Goal: Task Accomplishment & Management: Manage account settings

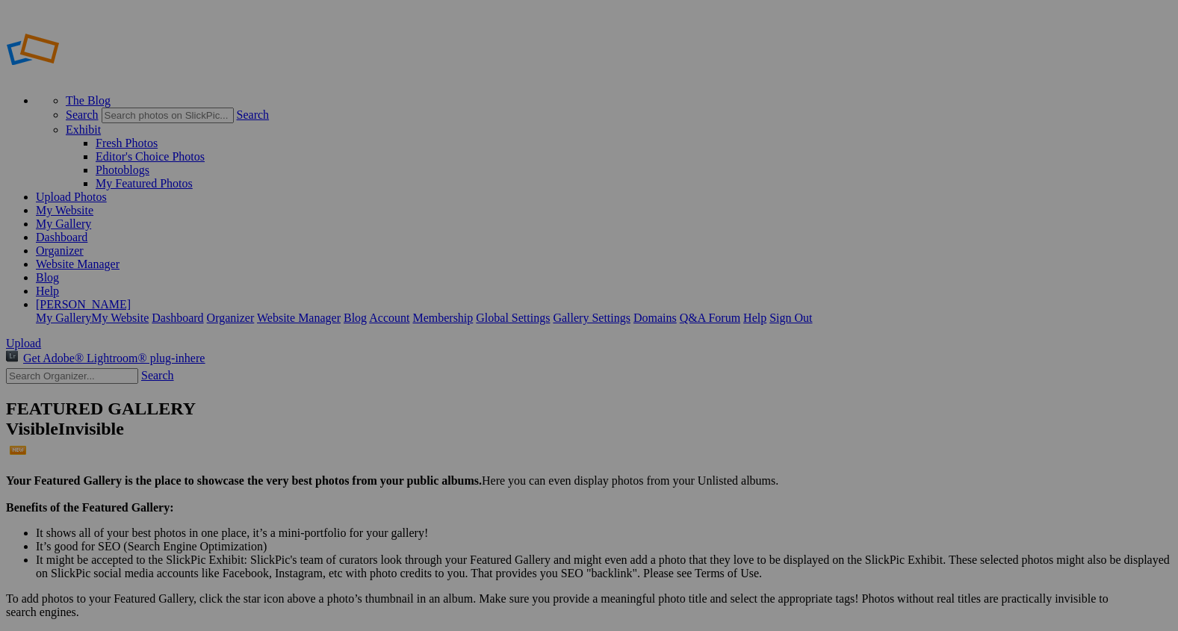
click at [41, 337] on span "Upload" at bounding box center [23, 343] width 35 height 13
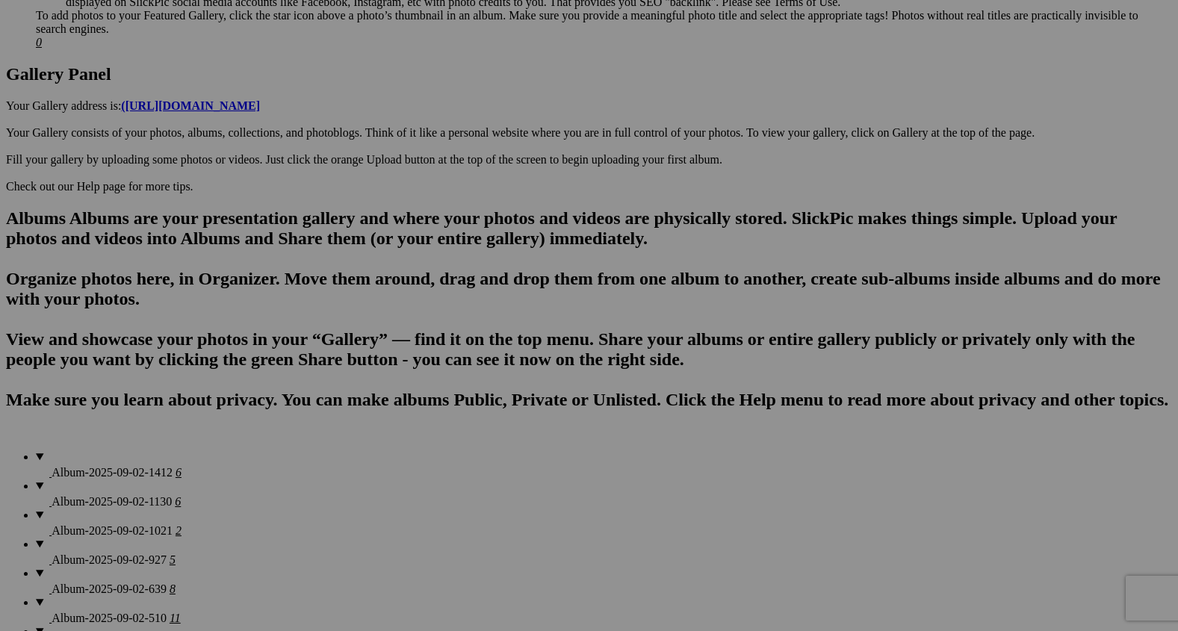
scroll to position [768, 0]
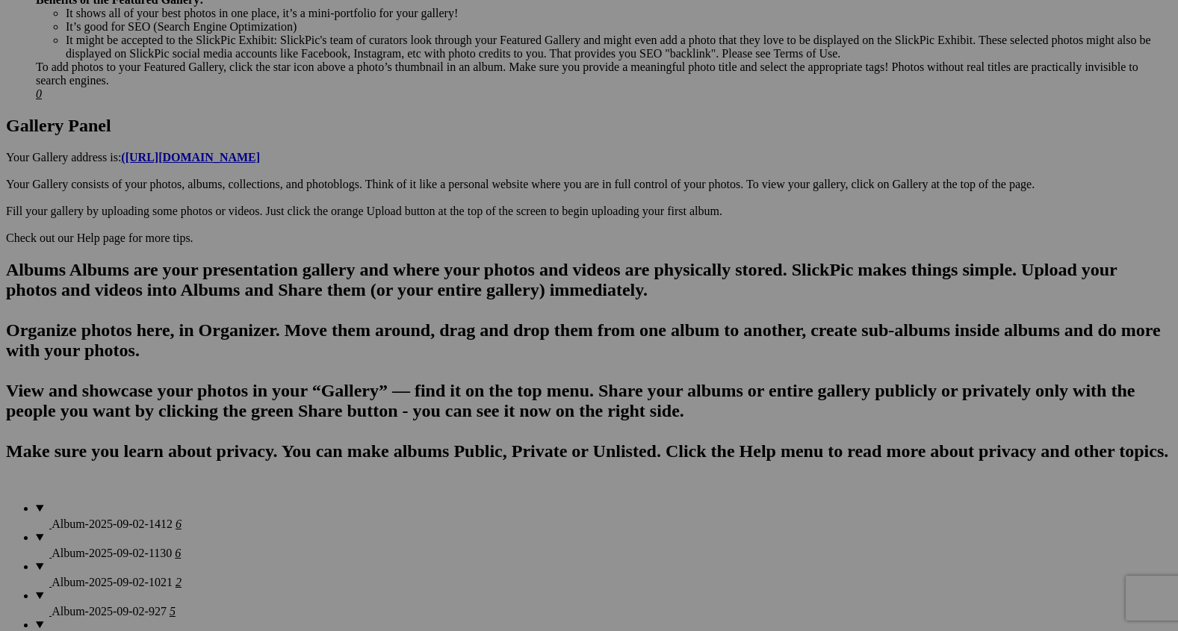
scroll to position [710, 0]
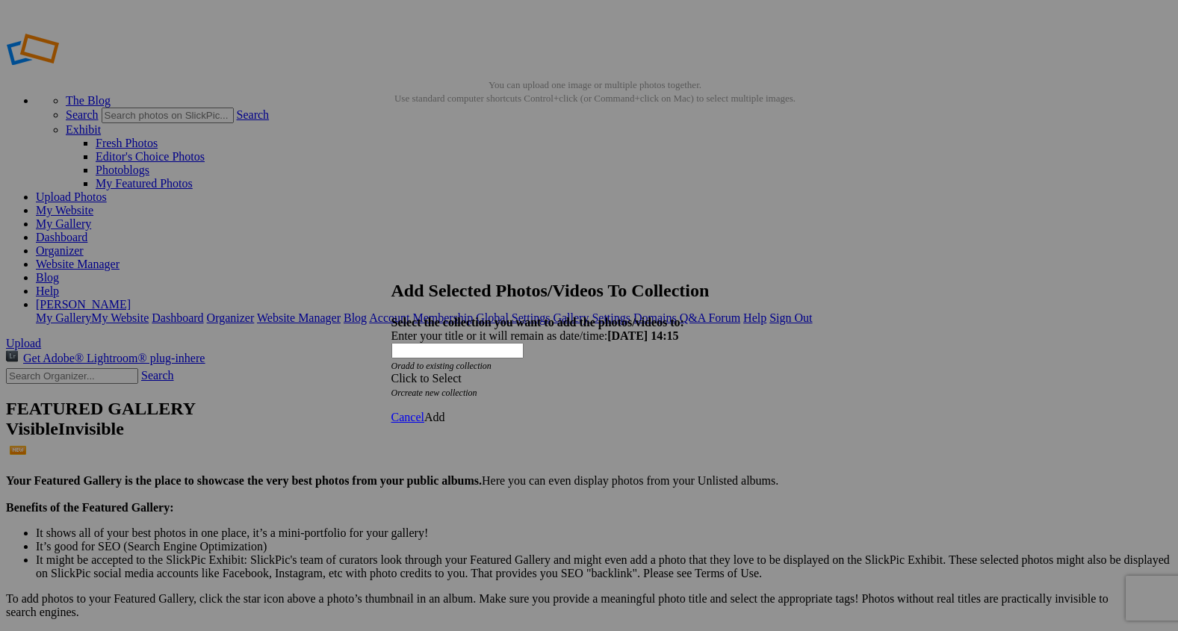
click at [392, 372] on span at bounding box center [392, 378] width 0 height 13
click at [625, 366] on link "Rocking Z [GEOGRAPHIC_DATA]" at bounding box center [543, 359] width 176 height 13
click at [445, 411] on span "Add" at bounding box center [434, 417] width 21 height 13
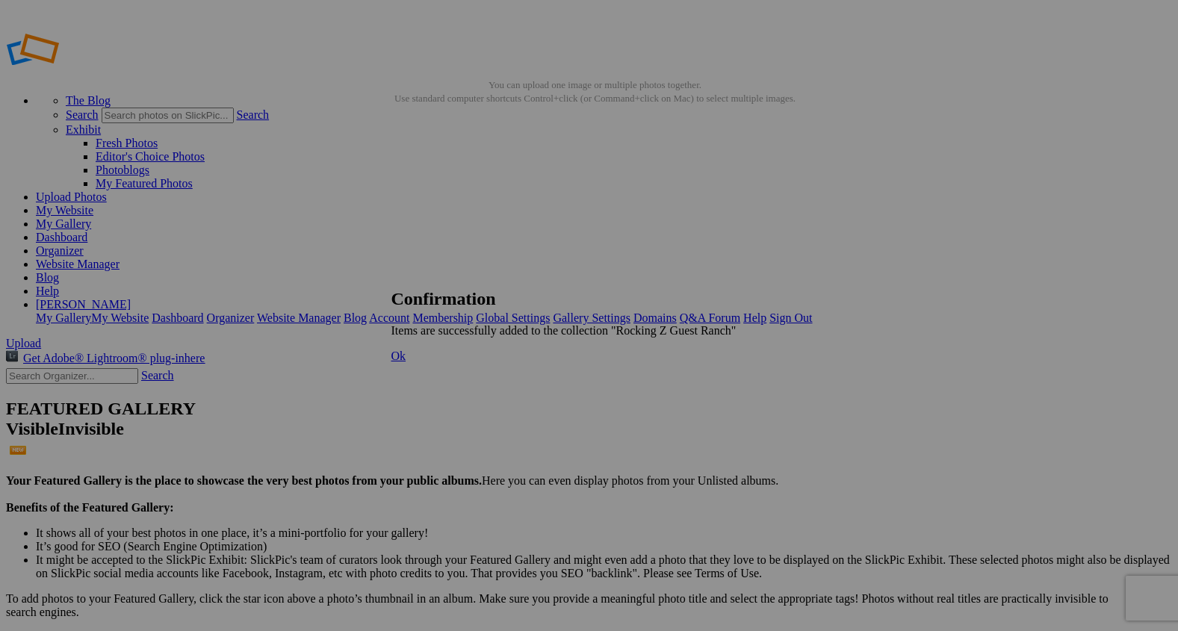
click at [406, 362] on span "Ok" at bounding box center [399, 356] width 15 height 13
